Goal: Task Accomplishment & Management: Use online tool/utility

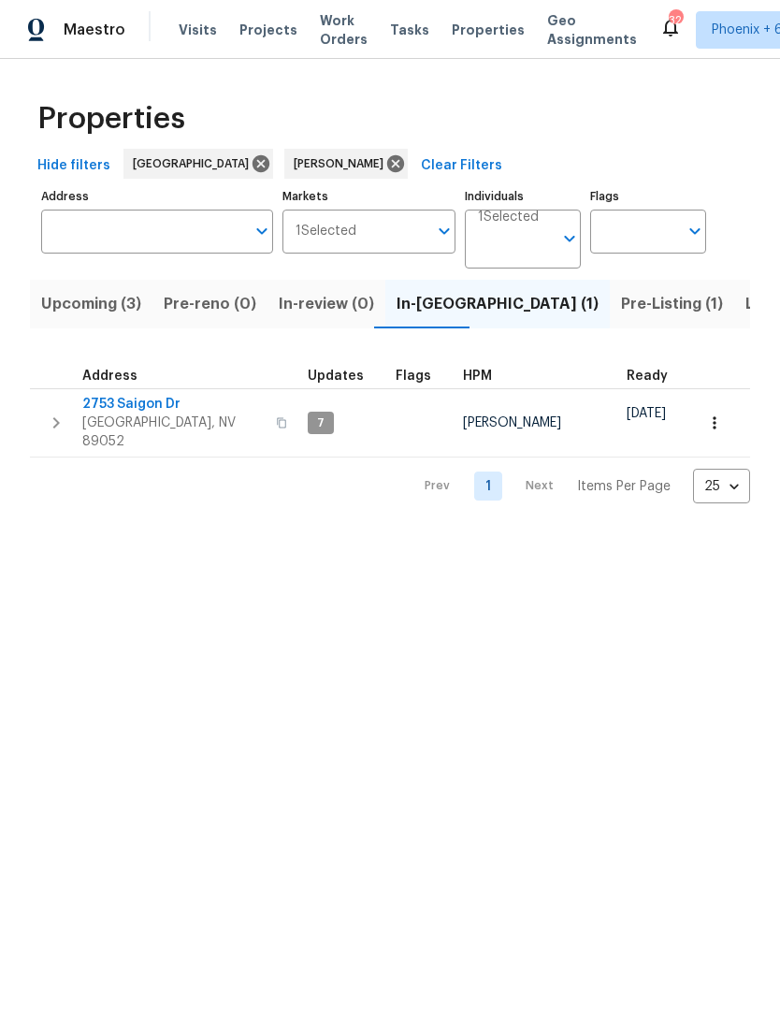
click at [133, 299] on span "Upcoming (3)" at bounding box center [91, 304] width 100 height 26
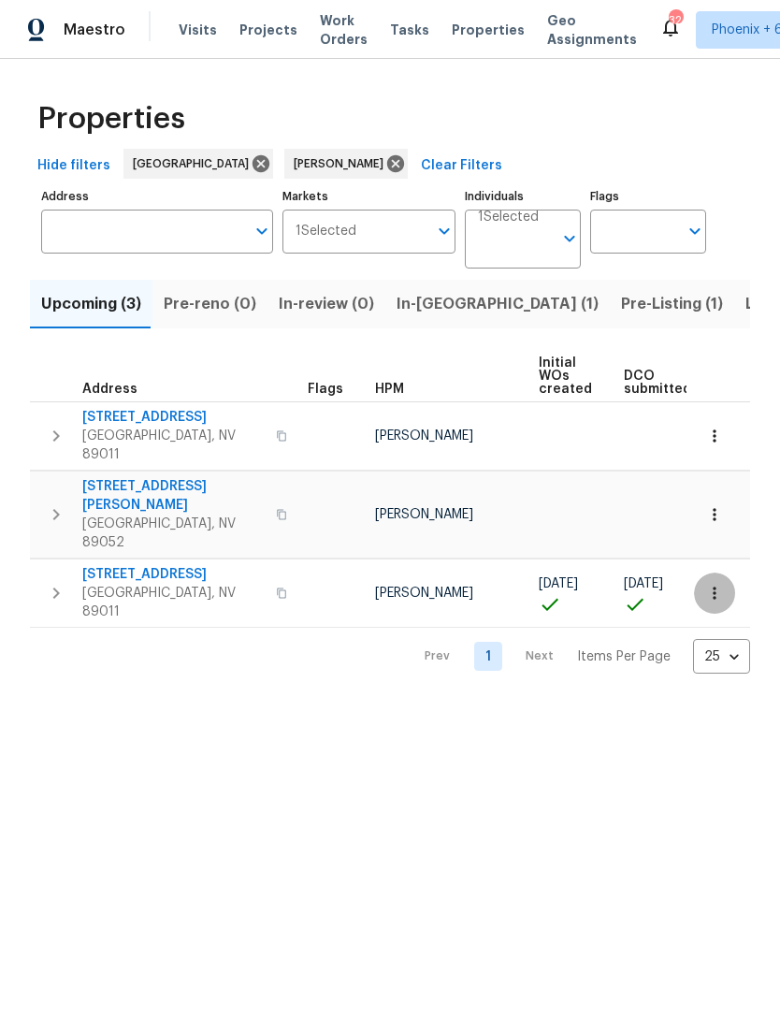
click at [710, 584] on icon "button" at bounding box center [714, 593] width 19 height 19
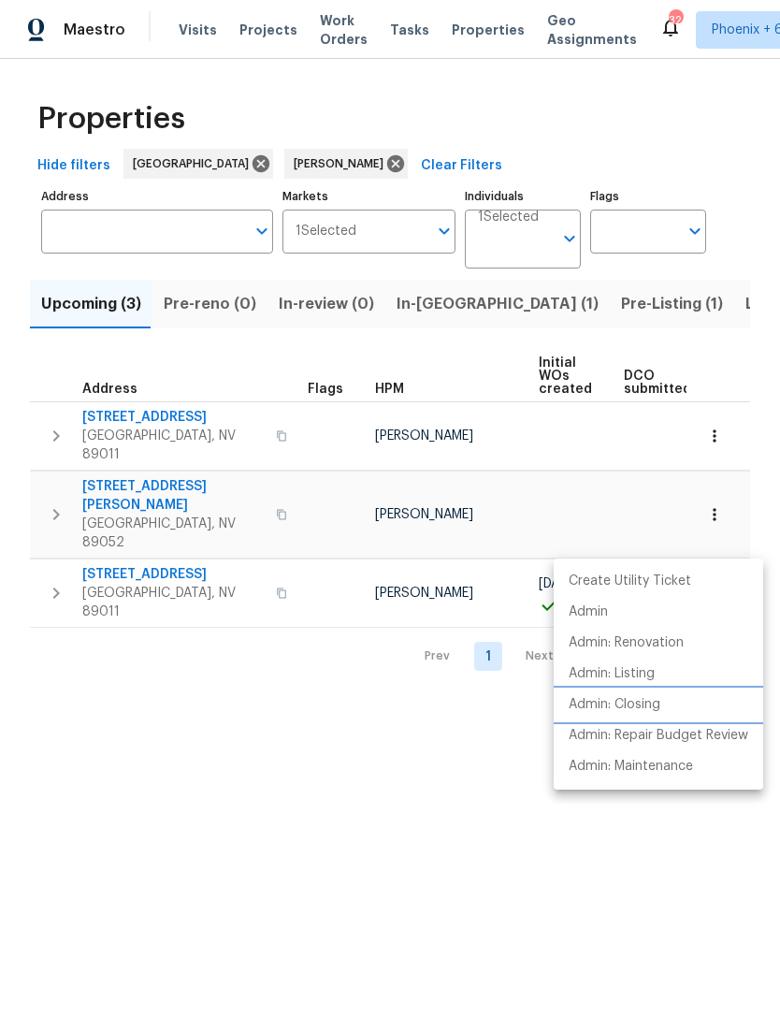
click at [633, 705] on p "Admin: Closing" at bounding box center [615, 705] width 92 height 20
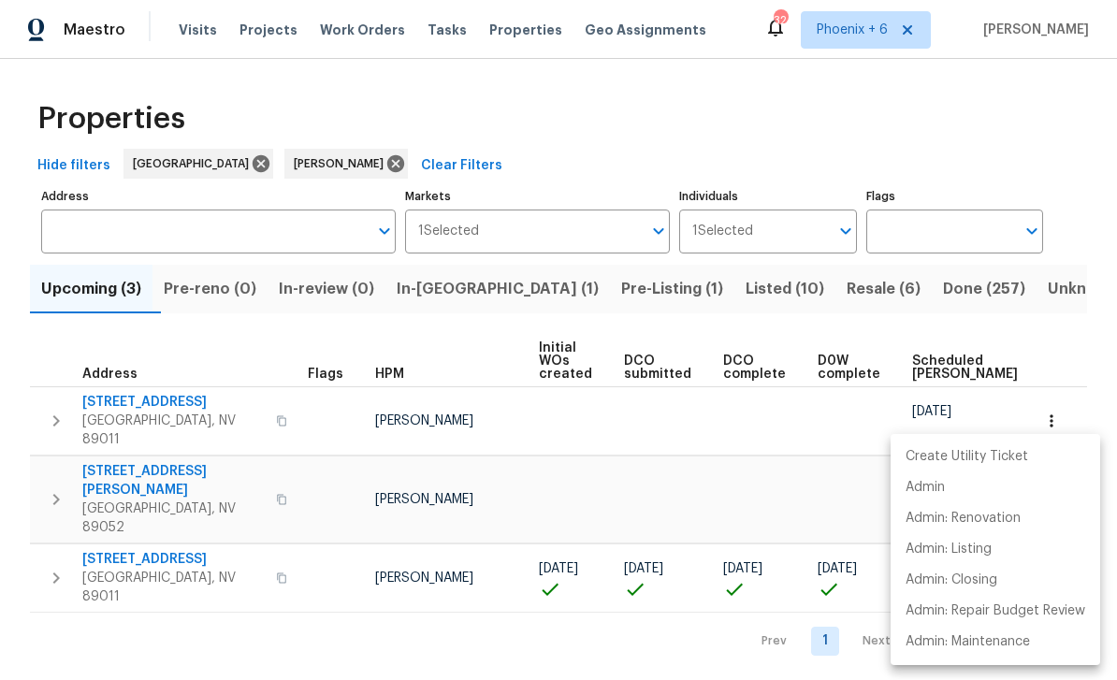
click at [427, 642] on div at bounding box center [558, 340] width 1117 height 680
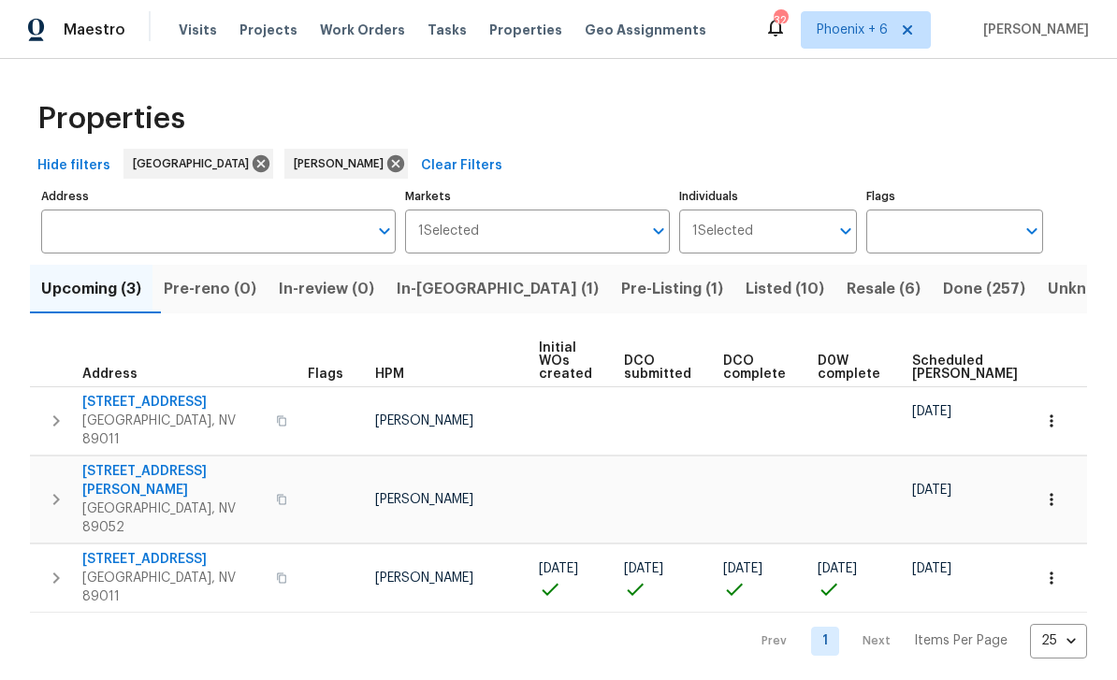
click at [166, 550] on span "[STREET_ADDRESS]" at bounding box center [173, 559] width 182 height 19
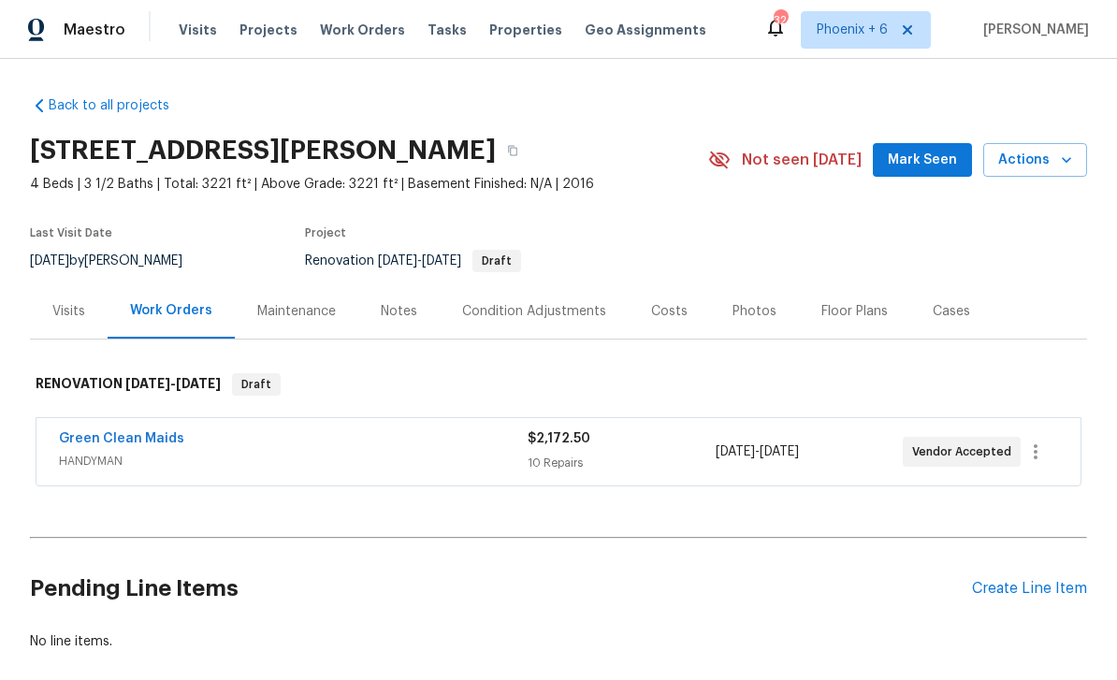
click at [923, 150] on span "Mark Seen" at bounding box center [922, 160] width 69 height 23
click at [138, 443] on link "Green Clean Maids" at bounding box center [121, 438] width 125 height 13
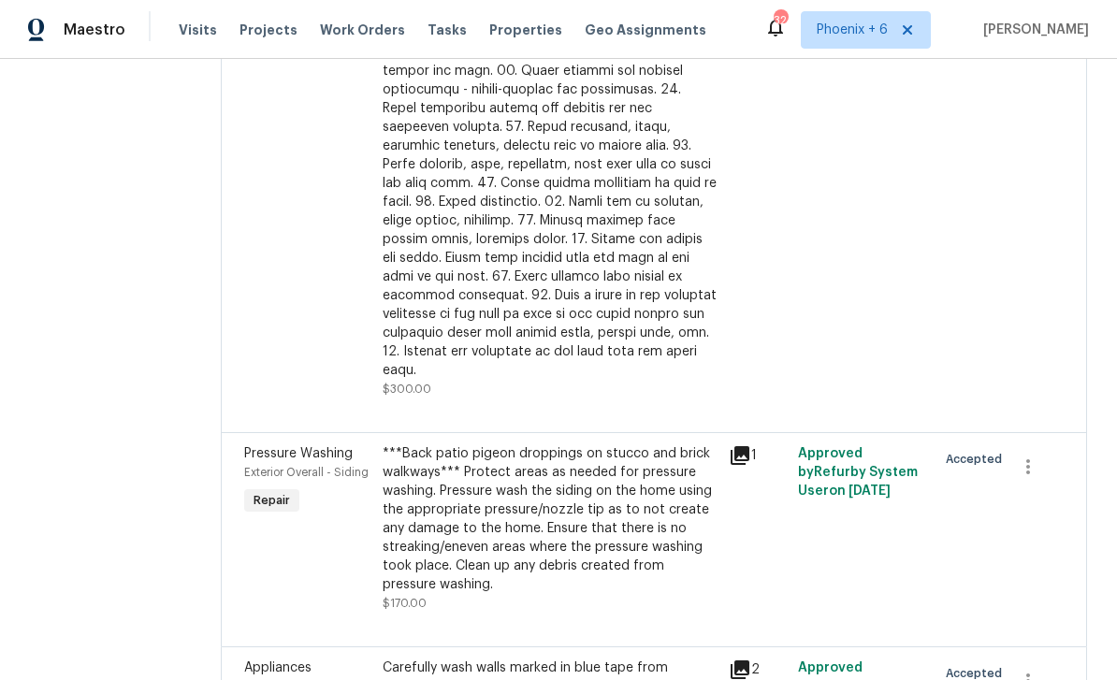
scroll to position [1548, 0]
